Goal: Navigation & Orientation: Understand site structure

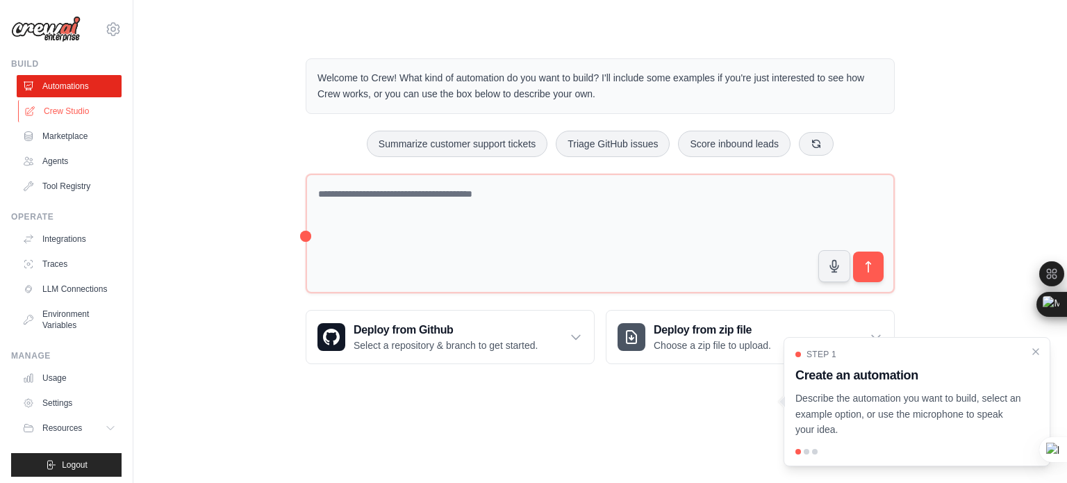
click at [60, 108] on link "Crew Studio" at bounding box center [70, 111] width 105 height 22
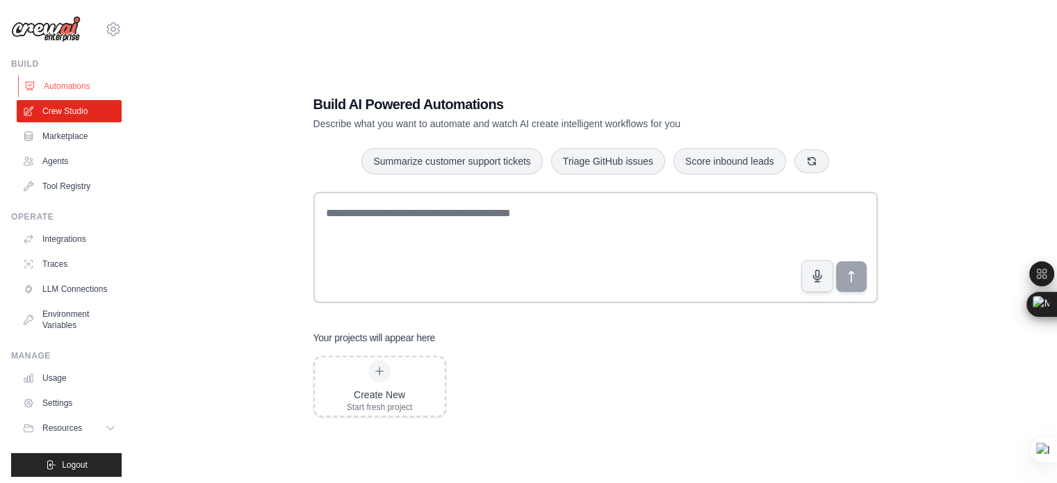
click at [51, 82] on link "Automations" at bounding box center [70, 86] width 105 height 22
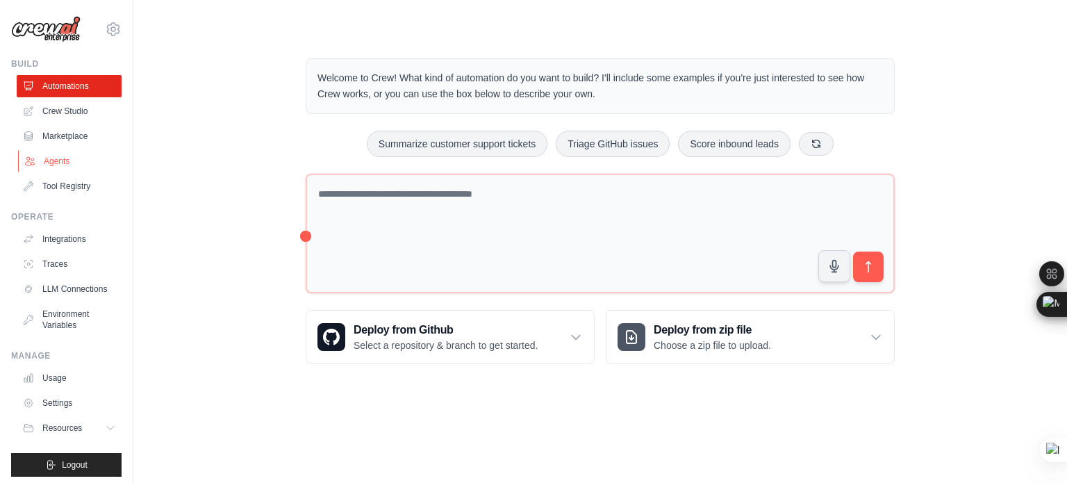
click at [44, 158] on link "Agents" at bounding box center [70, 161] width 105 height 22
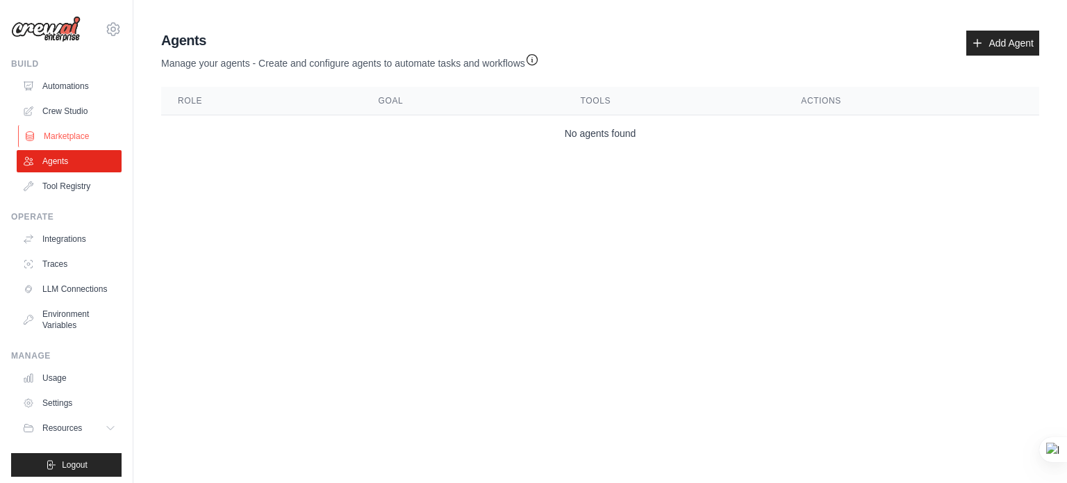
click at [58, 129] on link "Marketplace" at bounding box center [70, 136] width 105 height 22
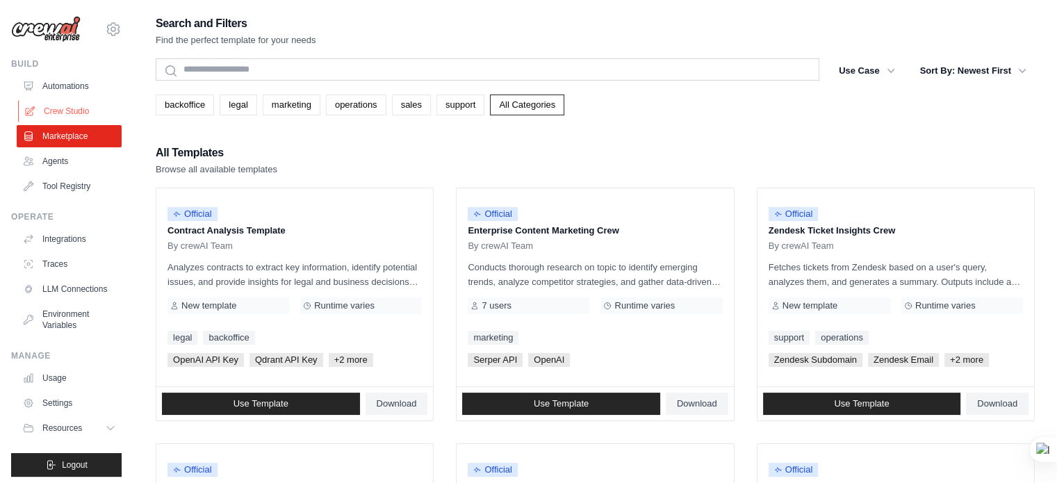
click at [57, 108] on link "Crew Studio" at bounding box center [70, 111] width 105 height 22
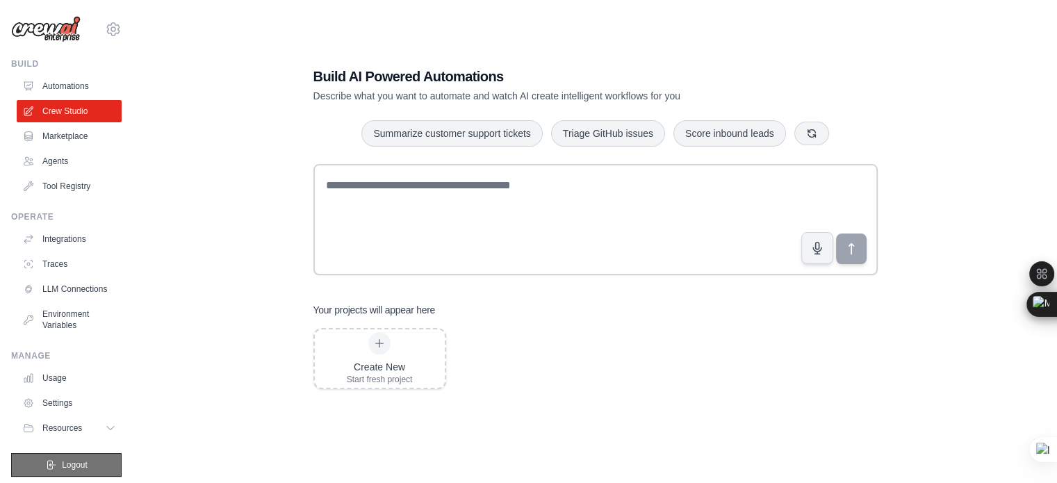
click at [63, 470] on span "Logout" at bounding box center [75, 464] width 26 height 11
click at [78, 470] on span "Logout" at bounding box center [75, 464] width 26 height 11
